Goal: Navigation & Orientation: Find specific page/section

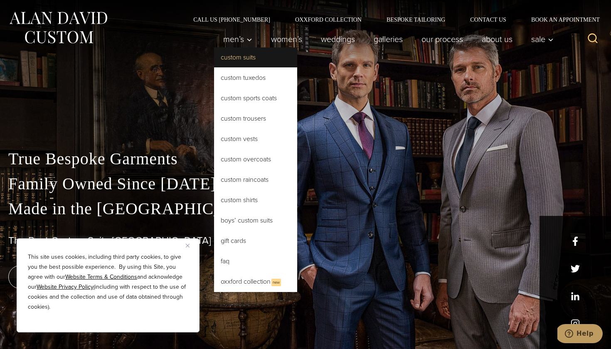
click at [232, 58] on link "Custom Suits" at bounding box center [255, 57] width 83 height 20
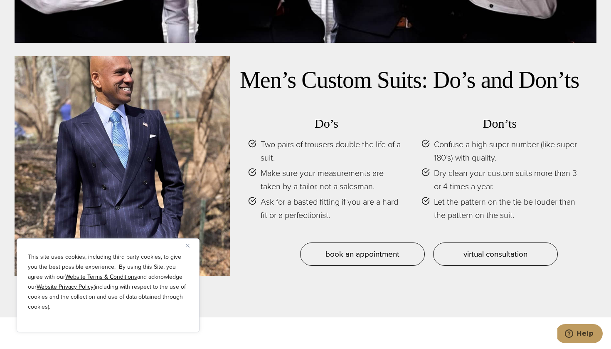
scroll to position [3603, 0]
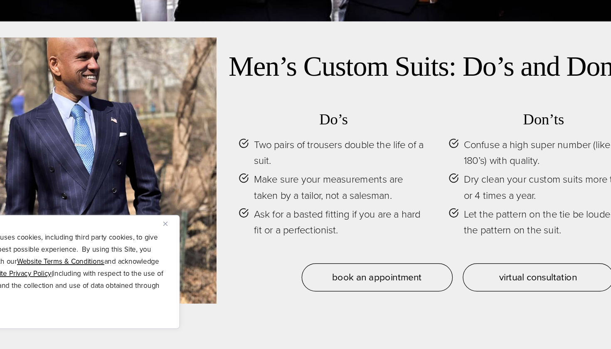
click at [186, 240] on button "Close" at bounding box center [191, 245] width 10 height 10
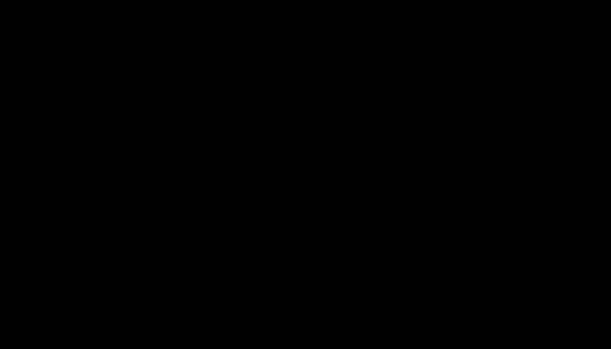
scroll to position [0, 0]
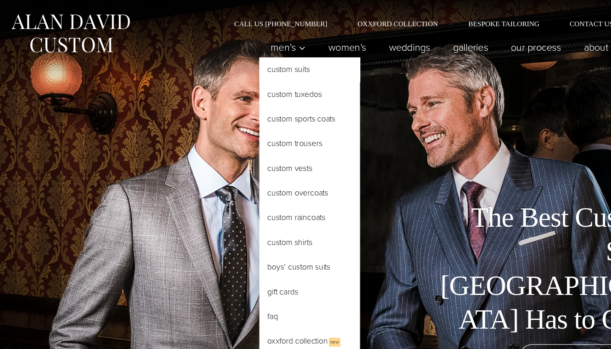
click at [236, 57] on link "Custom Suits" at bounding box center [255, 57] width 83 height 20
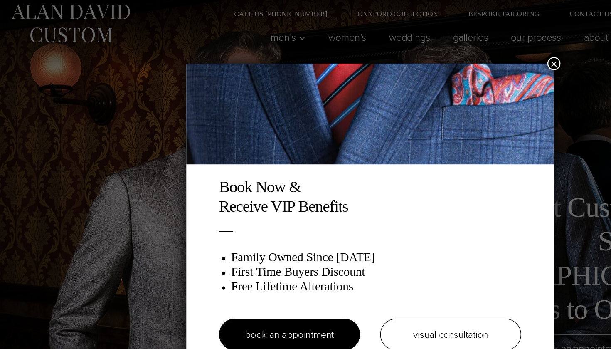
click at [114, 145] on div "Book Now & Receive VIP Benefits Family Owned Since 1913 First Time Buyers Disco…" at bounding box center [305, 174] width 611 height 349
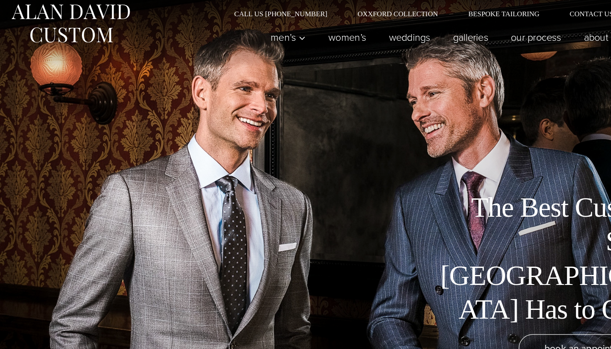
click at [287, 105] on div "The Best Custom Suits NYC Has to Offer book an appointment" at bounding box center [305, 174] width 611 height 349
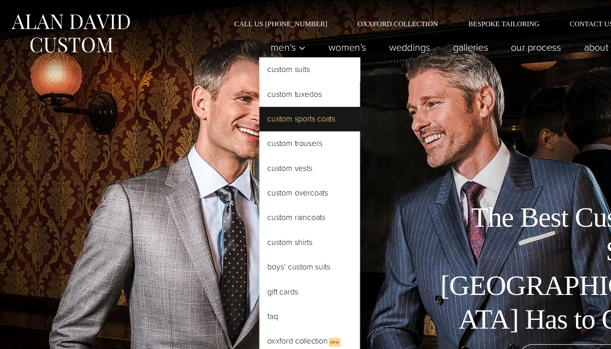
click at [241, 96] on link "Custom Sports Coats" at bounding box center [255, 98] width 83 height 20
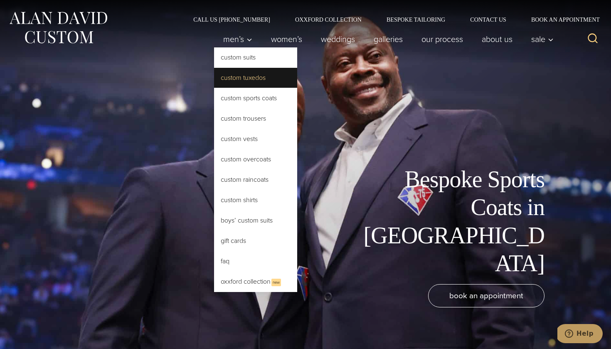
click at [233, 81] on link "Custom Tuxedos" at bounding box center [255, 78] width 83 height 20
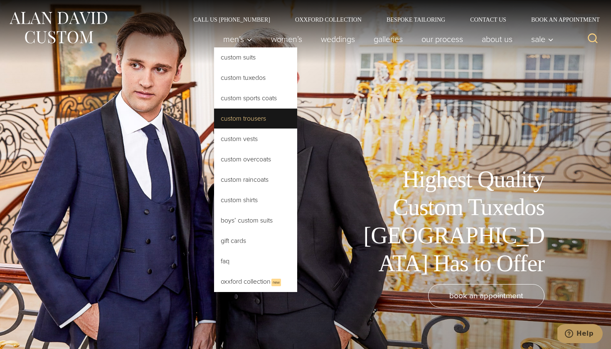
click at [232, 115] on link "Custom Trousers" at bounding box center [255, 118] width 83 height 20
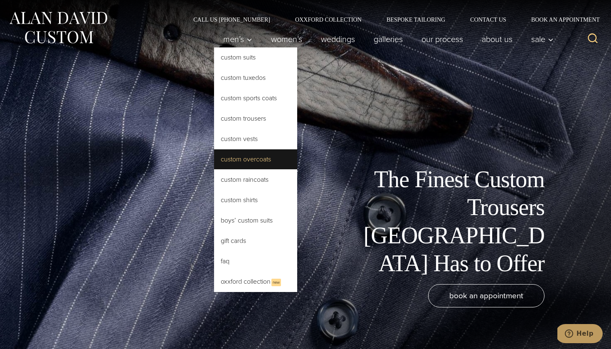
click at [238, 156] on link "Custom Overcoats" at bounding box center [255, 159] width 83 height 20
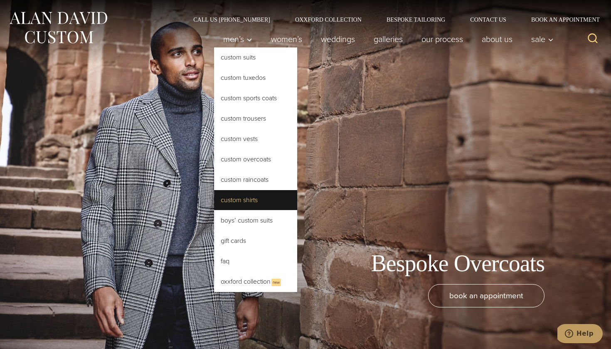
click at [252, 197] on link "Custom Shirts" at bounding box center [255, 200] width 83 height 20
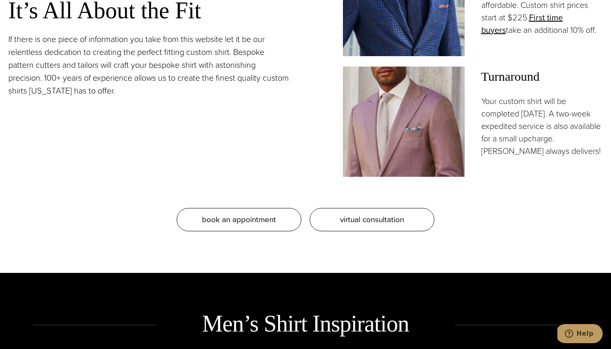
scroll to position [856, 0]
